Goal: Transaction & Acquisition: Purchase product/service

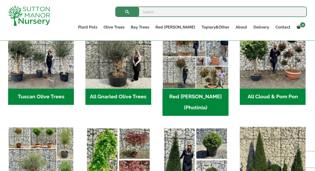
scroll to position [286, 0]
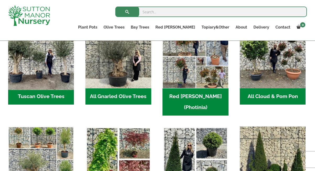
click at [45, 79] on img "Visit product category Tuscan Olive Trees" at bounding box center [41, 55] width 69 height 69
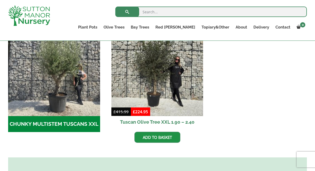
scroll to position [160, 0]
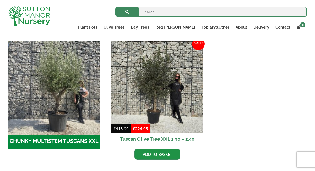
click at [43, 68] on img "Visit product category CHUNKY MULTISTEM TUSCANS XXL" at bounding box center [54, 87] width 96 height 96
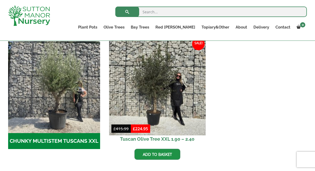
click at [155, 73] on img at bounding box center [157, 87] width 96 height 96
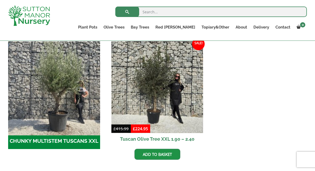
click at [51, 67] on img "Visit product category CHUNKY MULTISTEM TUSCANS XXL" at bounding box center [54, 87] width 96 height 96
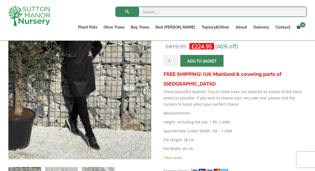
scroll to position [92, 0]
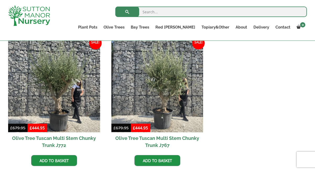
scroll to position [407, 0]
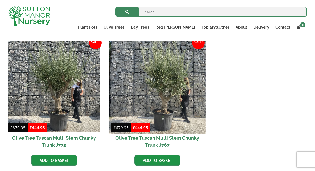
click at [143, 77] on img at bounding box center [157, 86] width 96 height 96
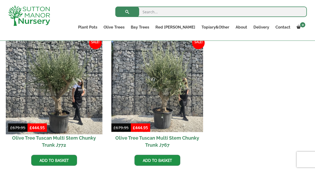
click at [69, 80] on img at bounding box center [54, 86] width 96 height 96
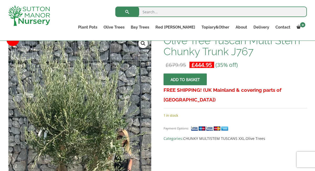
scroll to position [103, 0]
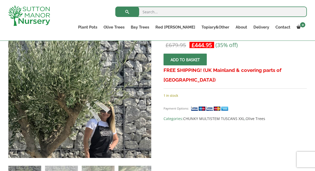
scroll to position [109, 0]
